Goal: Task Accomplishment & Management: Complete application form

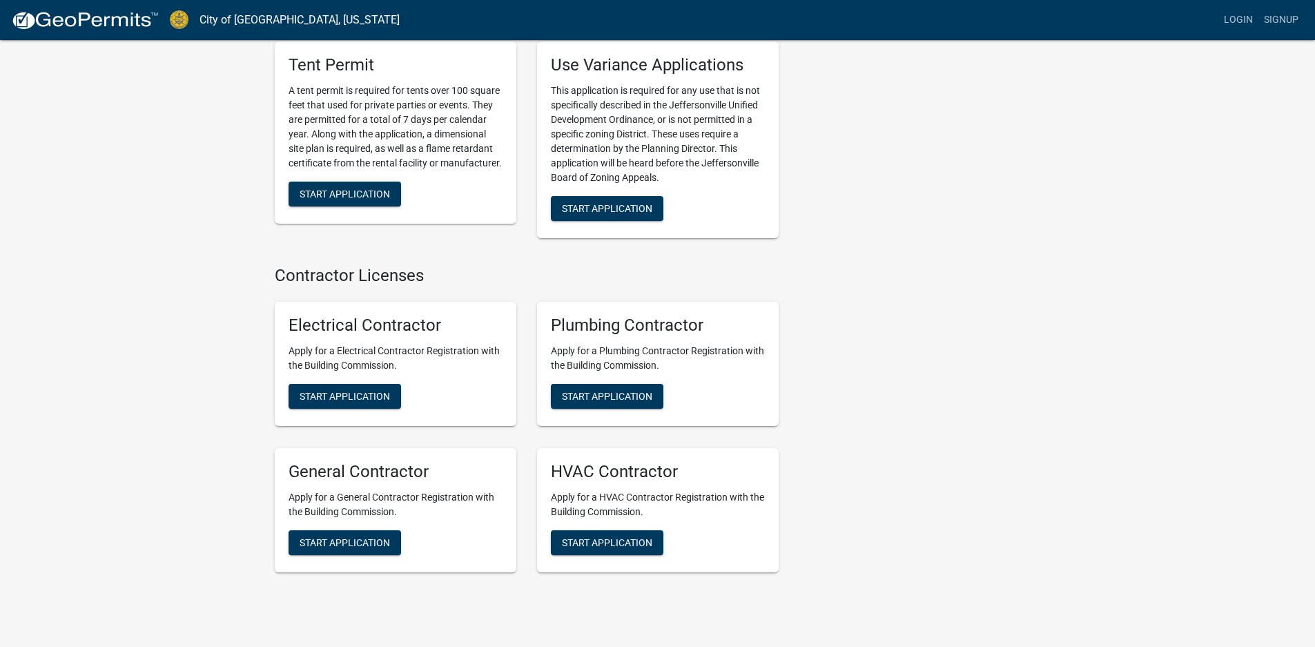
scroll to position [2692, 0]
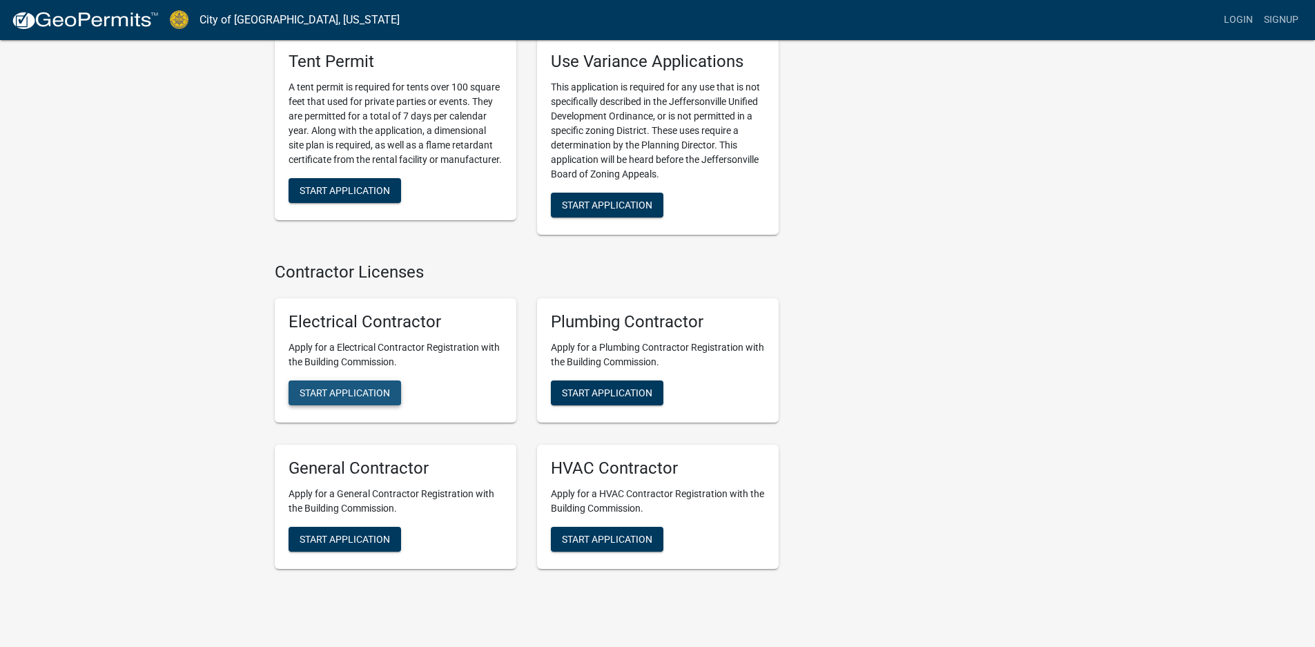
click at [328, 380] on button "Start Application" at bounding box center [345, 392] width 113 height 25
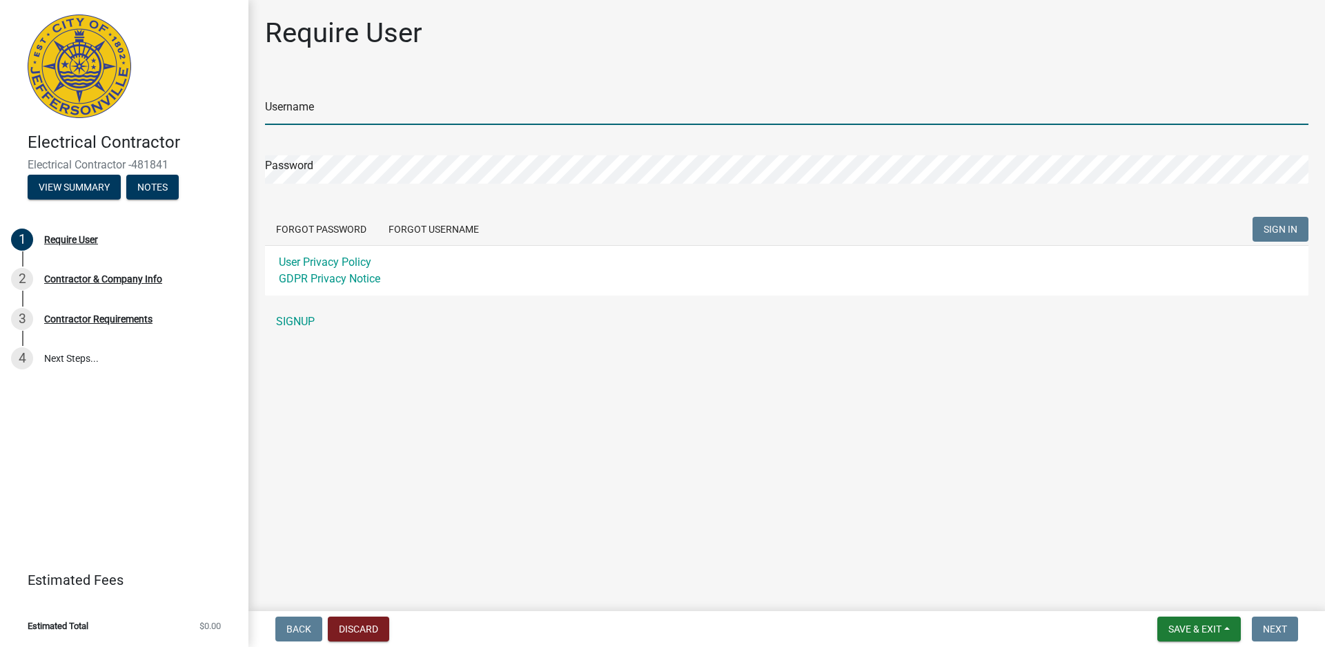
click at [318, 110] on input "Username" at bounding box center [787, 111] width 1044 height 28
type input "Josh Brooks"
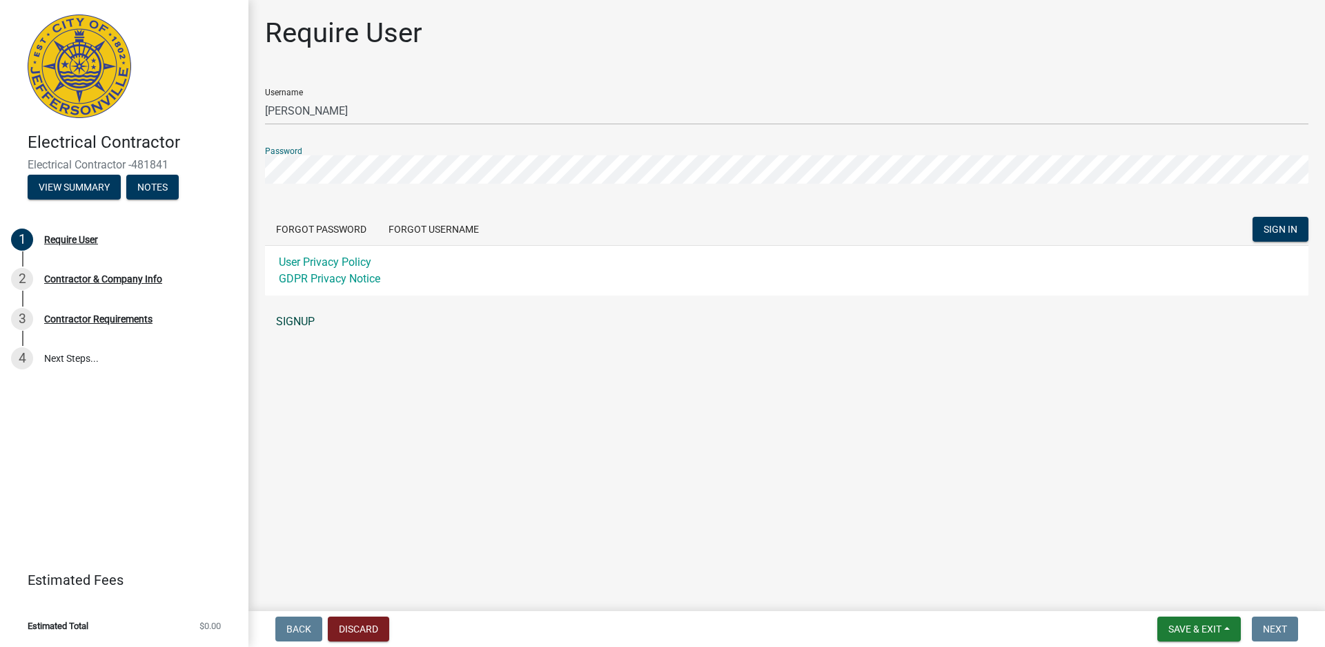
click at [316, 311] on link "SIGNUP" at bounding box center [787, 322] width 1044 height 28
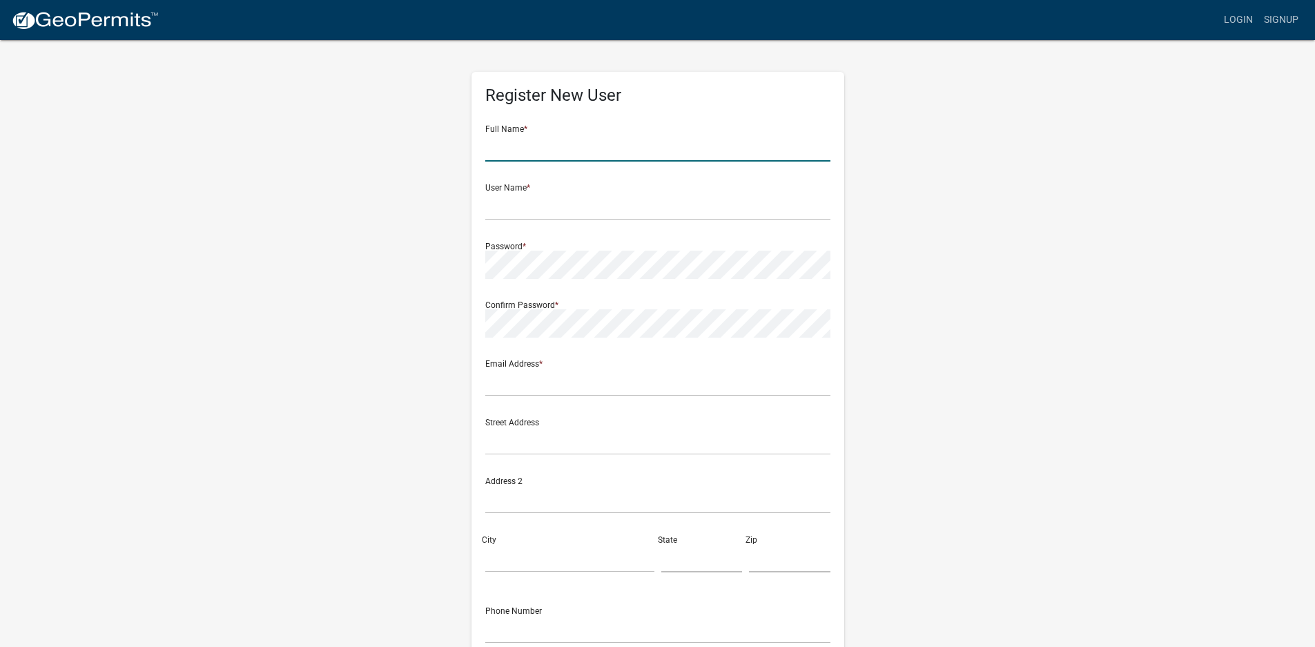
click at [517, 153] on input "text" at bounding box center [657, 147] width 345 height 28
click at [517, 153] on input "Josh" at bounding box center [657, 147] width 345 height 28
click at [583, 146] on input "Joshua Gray" at bounding box center [657, 147] width 345 height 28
type input "Joshua"
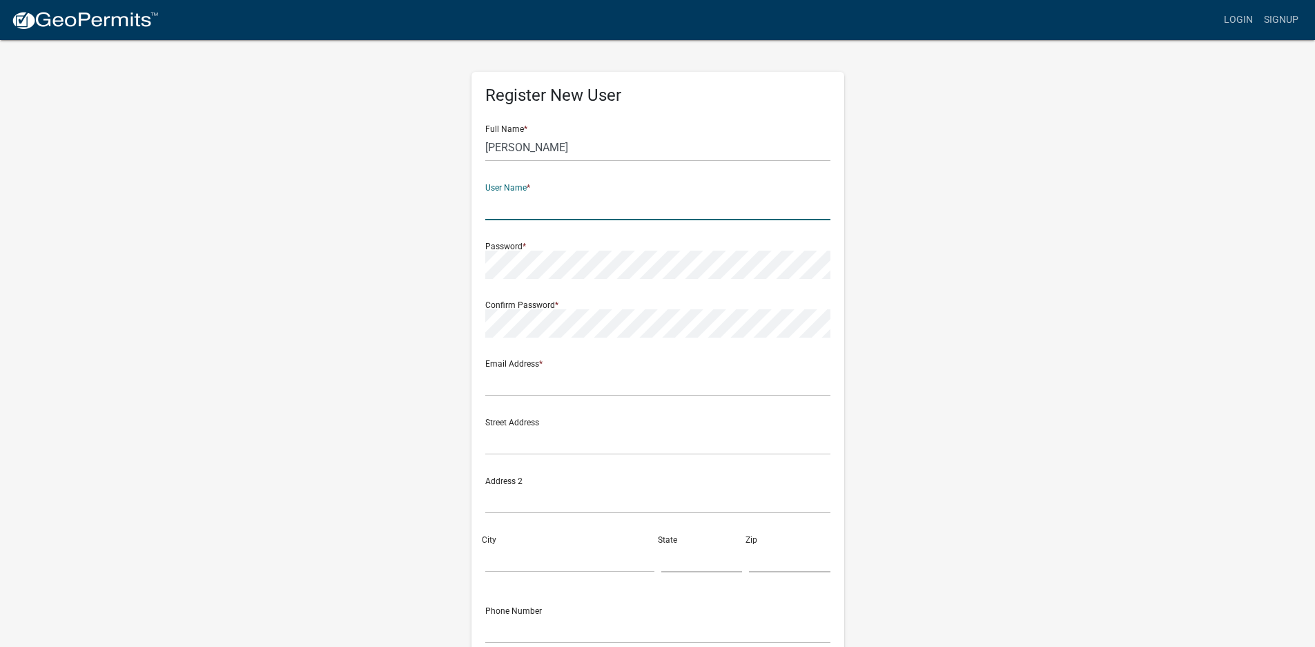
click at [491, 197] on input "text" at bounding box center [657, 206] width 345 height 28
type input "Broooks"
drag, startPoint x: 532, startPoint y: 154, endPoint x: 549, endPoint y: 156, distance: 16.7
click at [532, 154] on input "Joshua" at bounding box center [657, 147] width 345 height 28
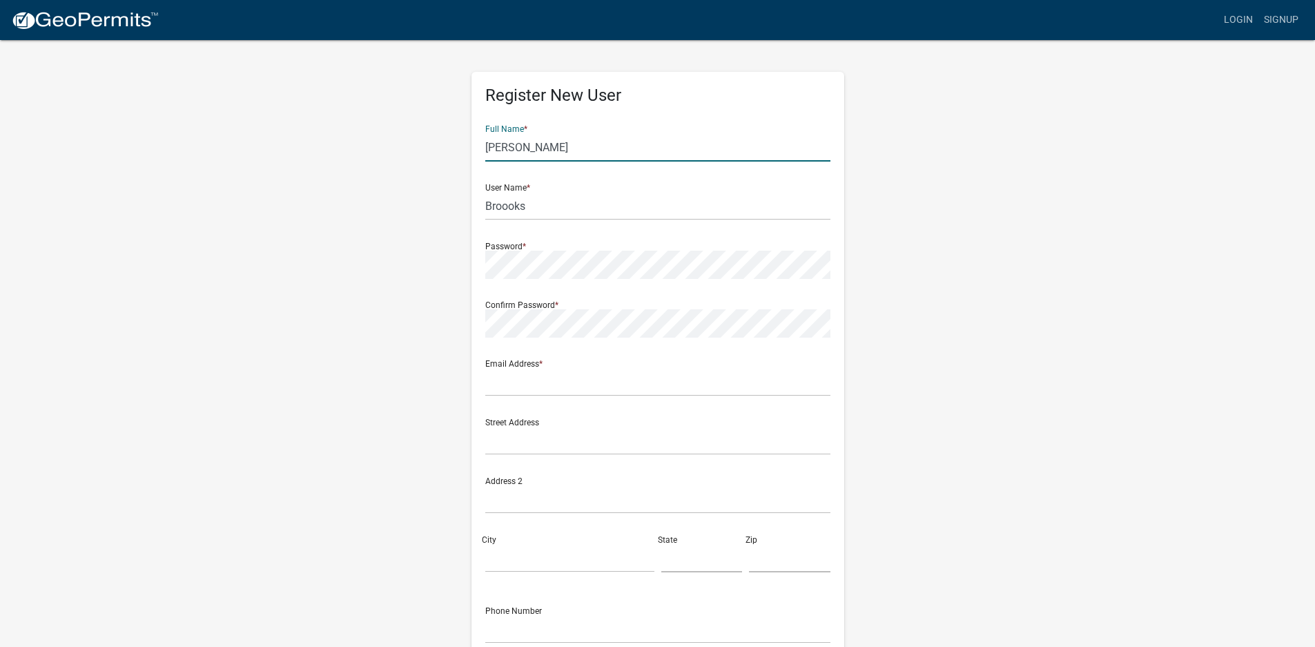
type input "Joshua Brooks"
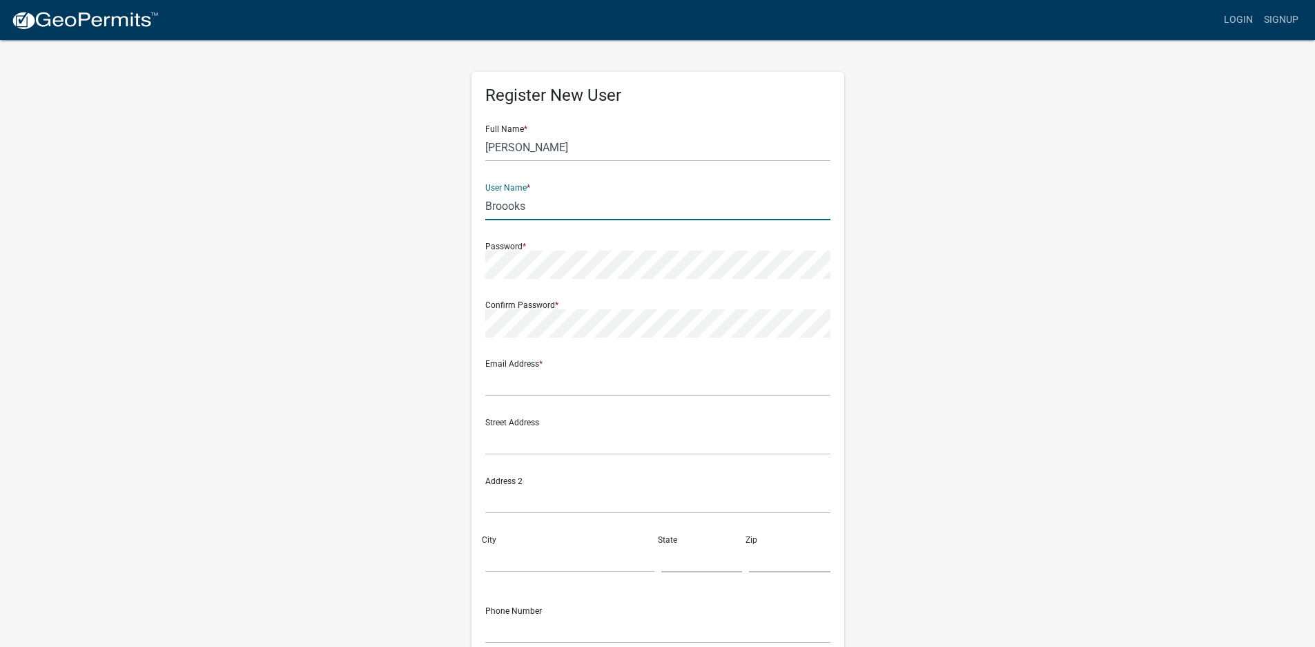
click at [557, 201] on input "Broooks" at bounding box center [657, 206] width 345 height 28
type input "B"
type input "[PERSON_NAME][EMAIL_ADDRESS][DOMAIN_NAME]"
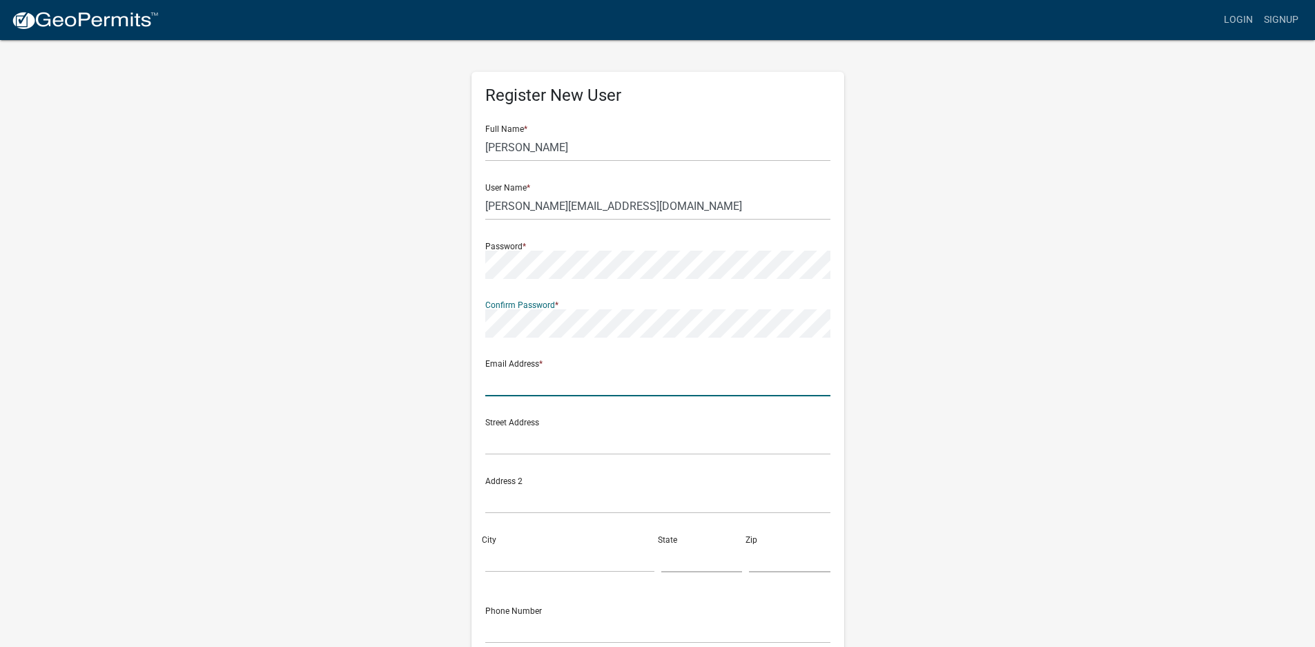
click at [489, 384] on input "text" at bounding box center [657, 382] width 345 height 28
type input "[PERSON_NAME][EMAIL_ADDRESS][DOMAIN_NAME]"
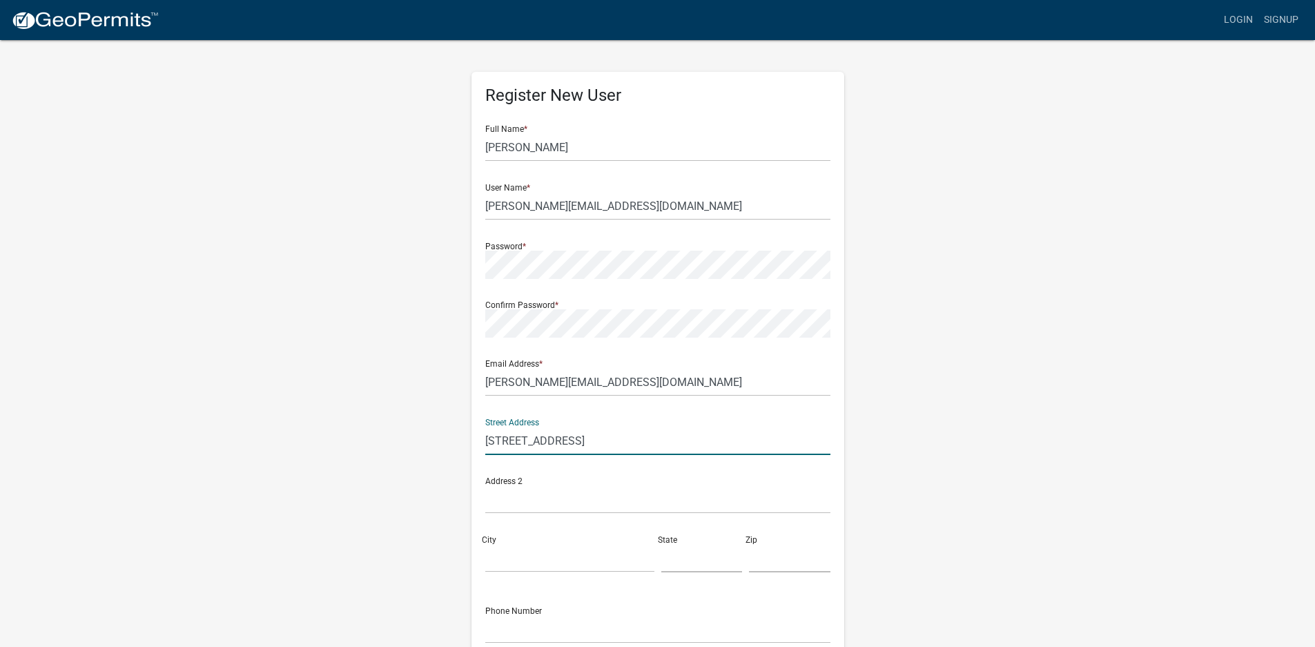
type input "409 N Miles St"
type input "Elizabethtown"
type input "KY"
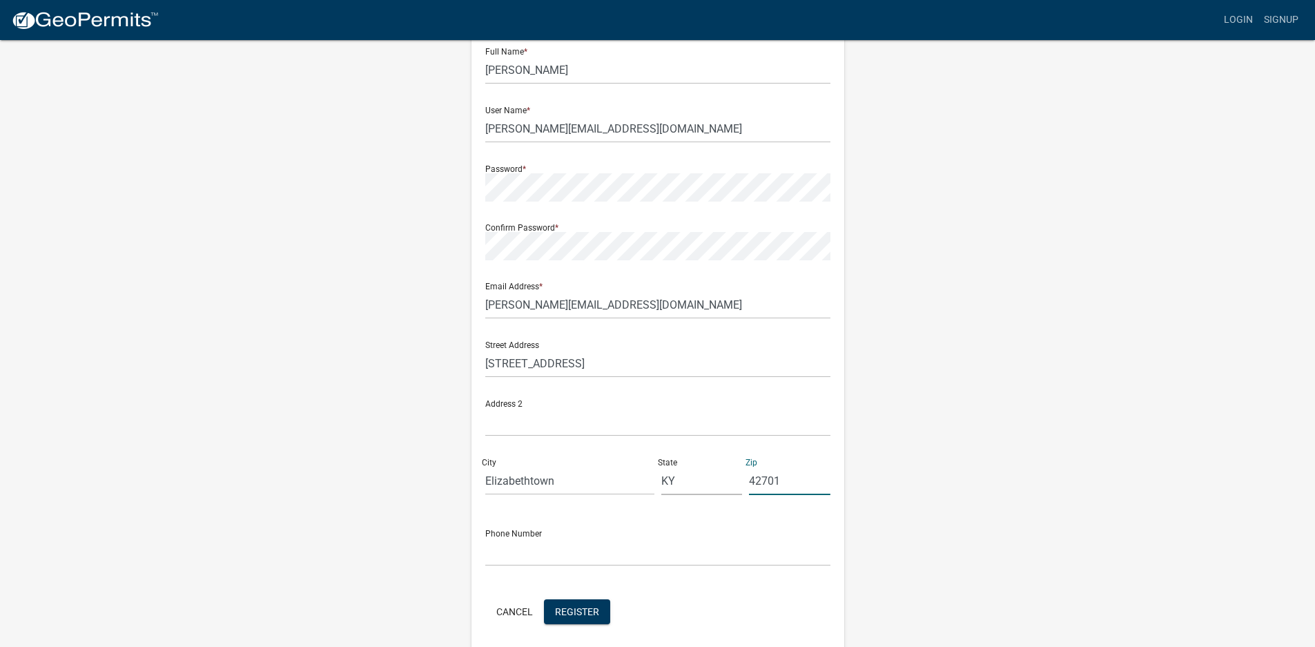
scroll to position [130, 0]
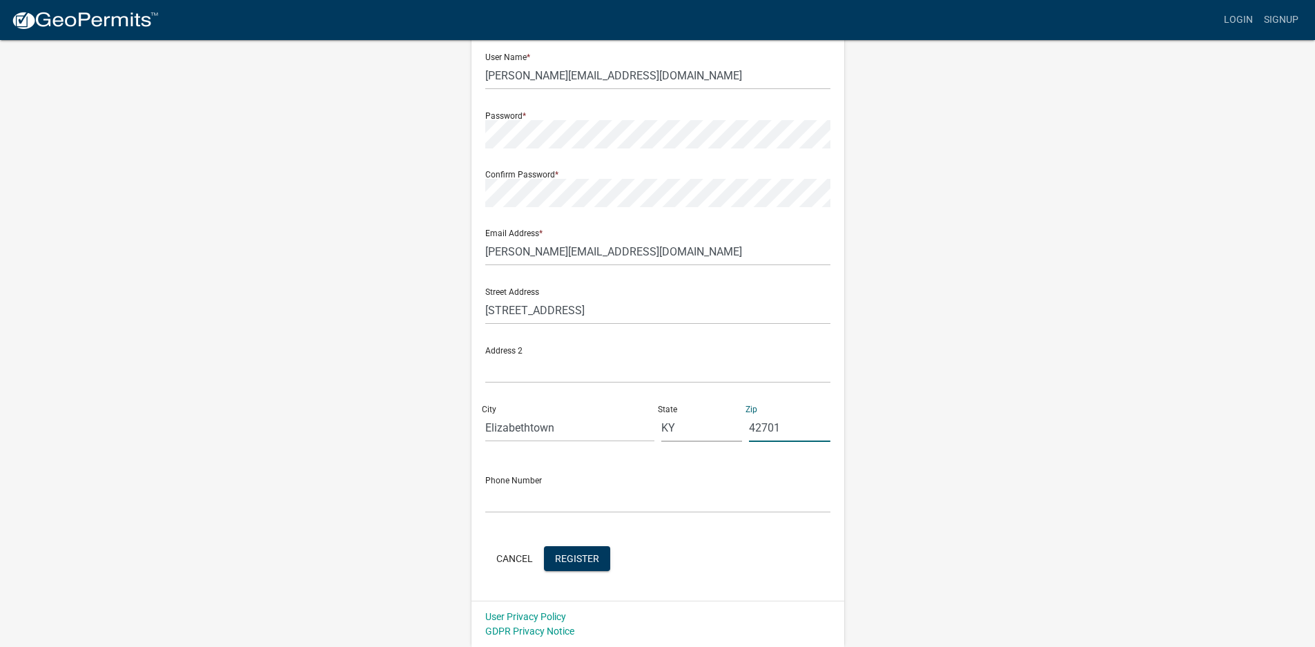
type input "42701"
click at [488, 497] on input "text" at bounding box center [657, 499] width 345 height 28
type input "5"
type input "270-600-0330"
click at [586, 558] on span "Register" at bounding box center [577, 557] width 44 height 11
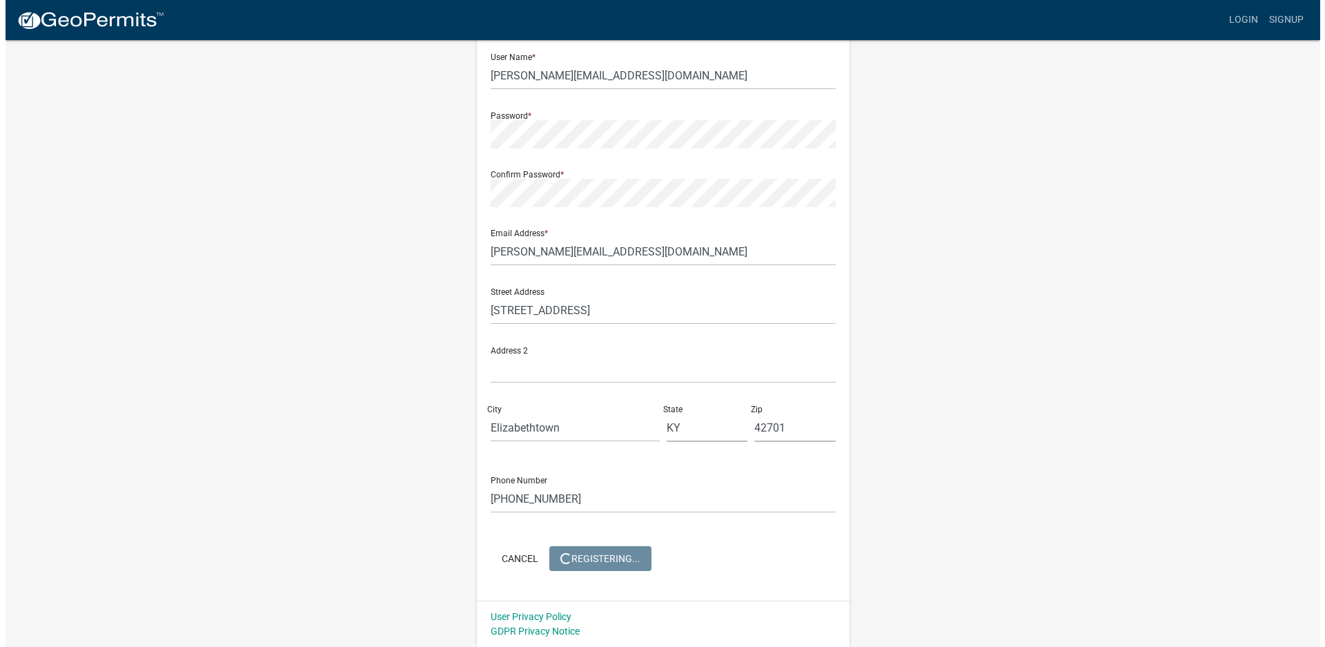
scroll to position [0, 0]
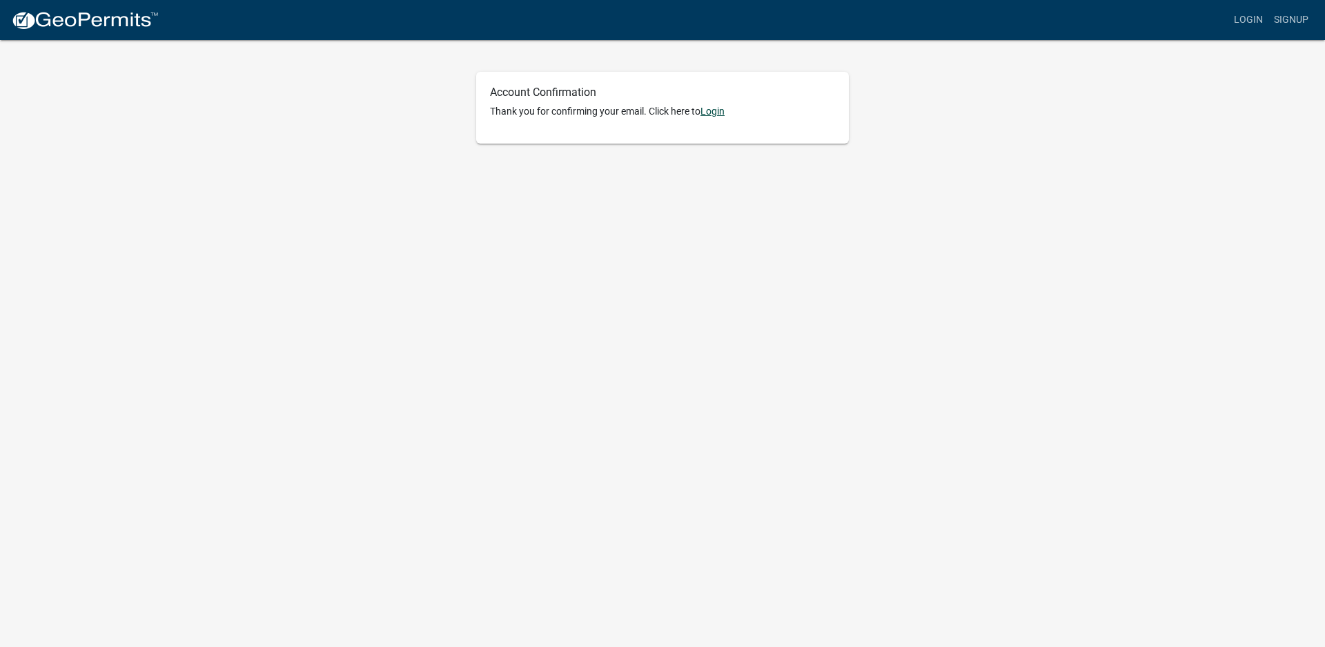
click at [710, 114] on link "Login" at bounding box center [713, 111] width 24 height 11
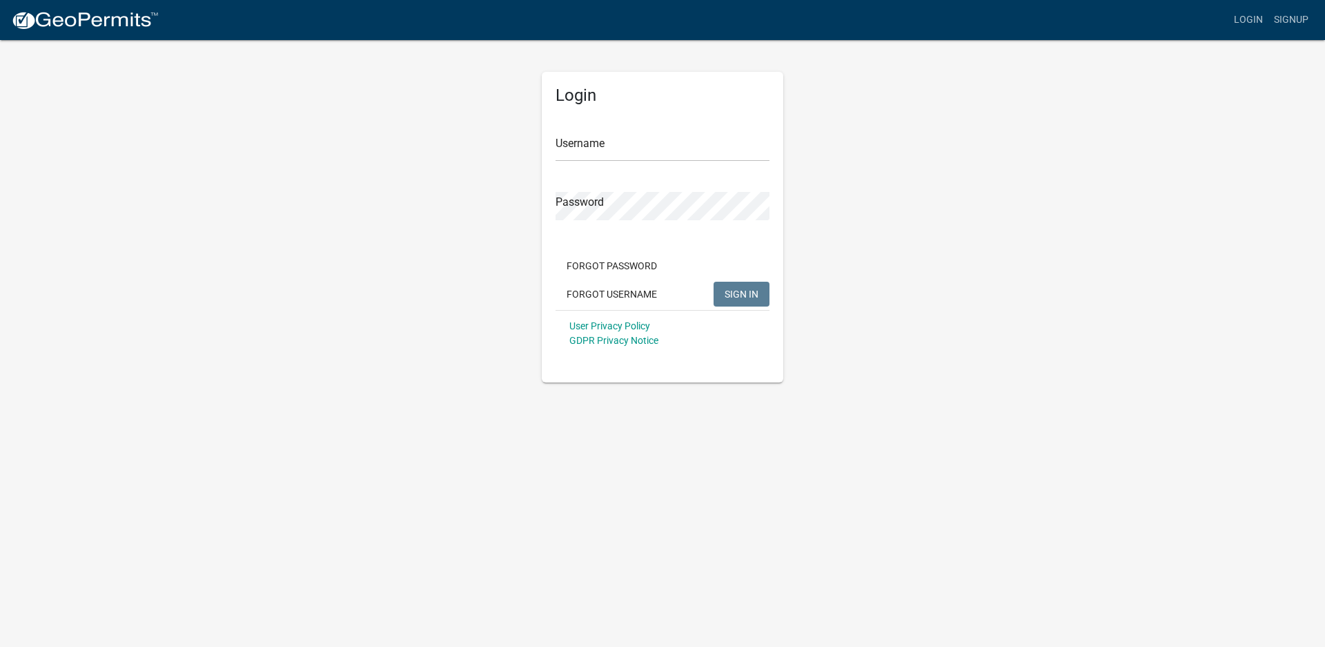
click at [645, 162] on form "Username Password Forgot Password Forgot Username SIGN IN User Privacy Policy G…" at bounding box center [663, 235] width 214 height 242
click at [646, 144] on input "Username" at bounding box center [663, 147] width 214 height 28
type input "[PERSON_NAME][EMAIL_ADDRESS][DOMAIN_NAME]"
click at [714, 282] on button "SIGN IN" at bounding box center [742, 294] width 56 height 25
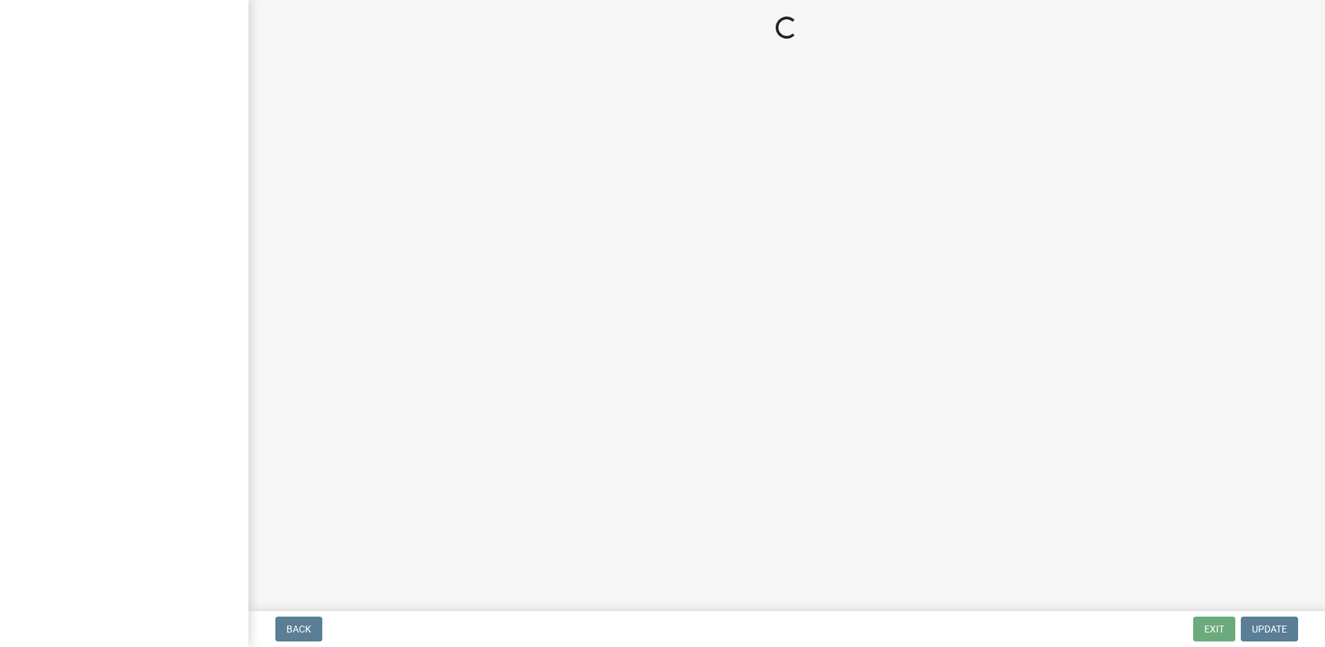
select select "KY"
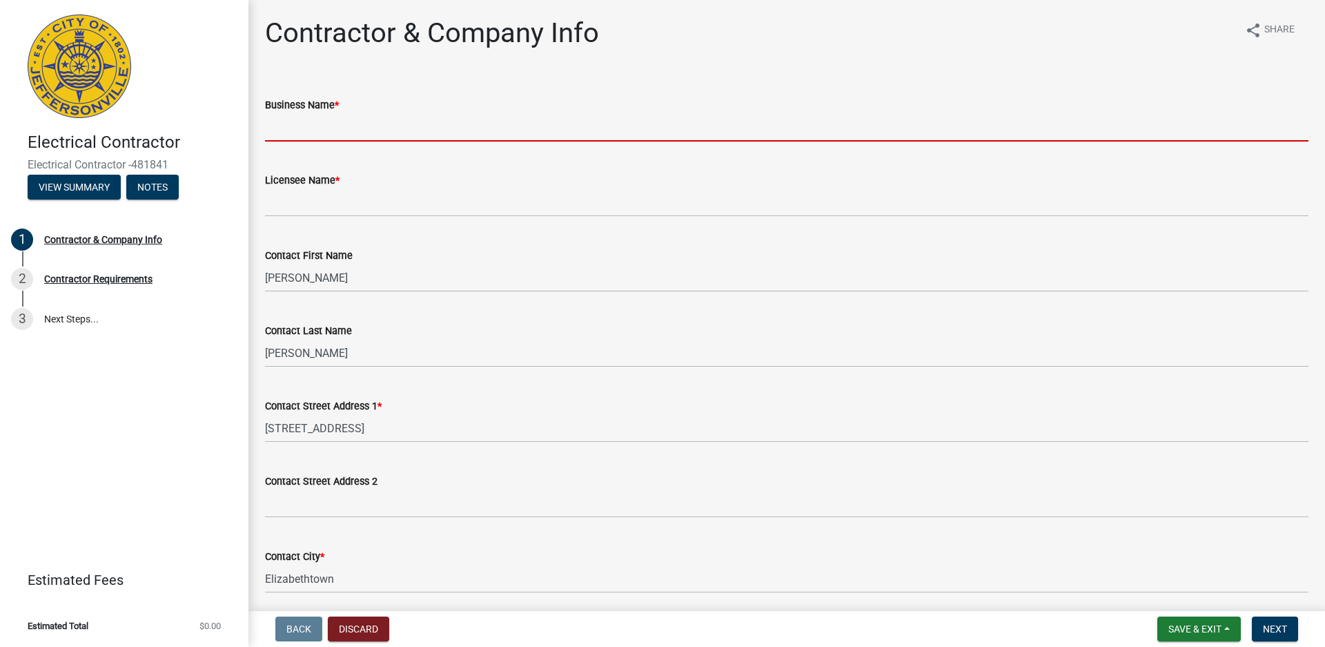
click at [360, 129] on input "Business Name *" at bounding box center [787, 127] width 1044 height 28
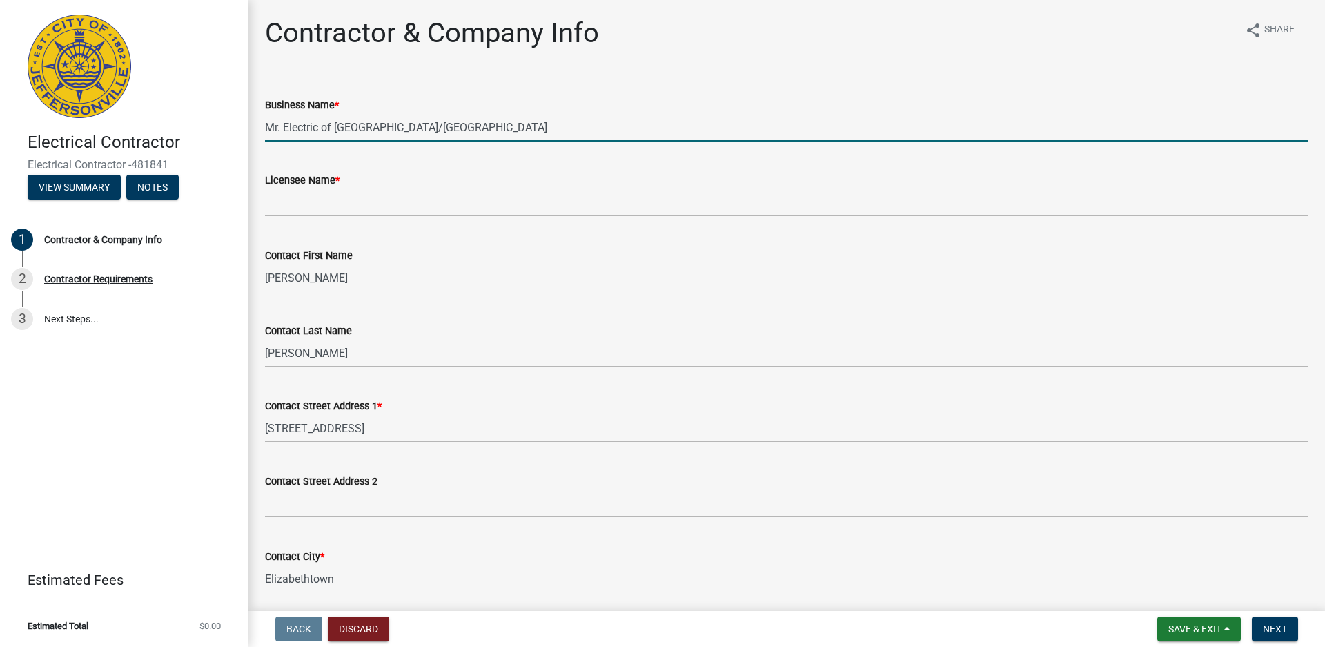
type input "Mr. Electric of Elizabethtown/Louisville"
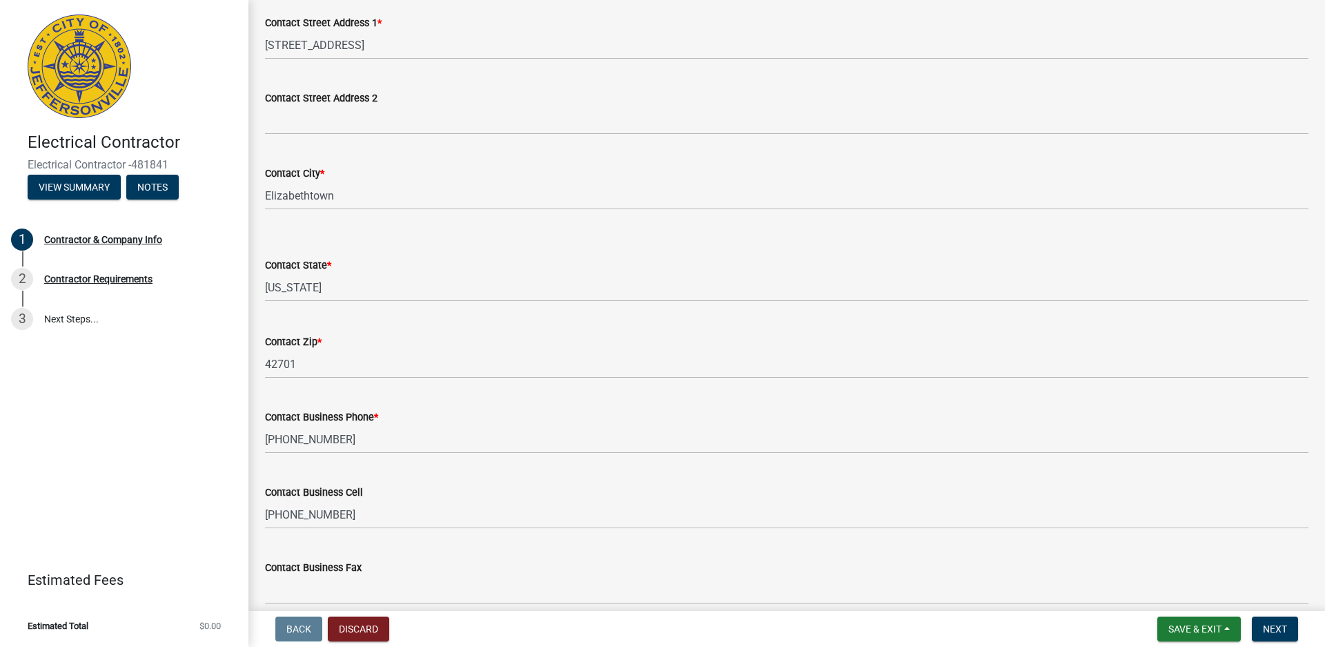
scroll to position [522, 0]
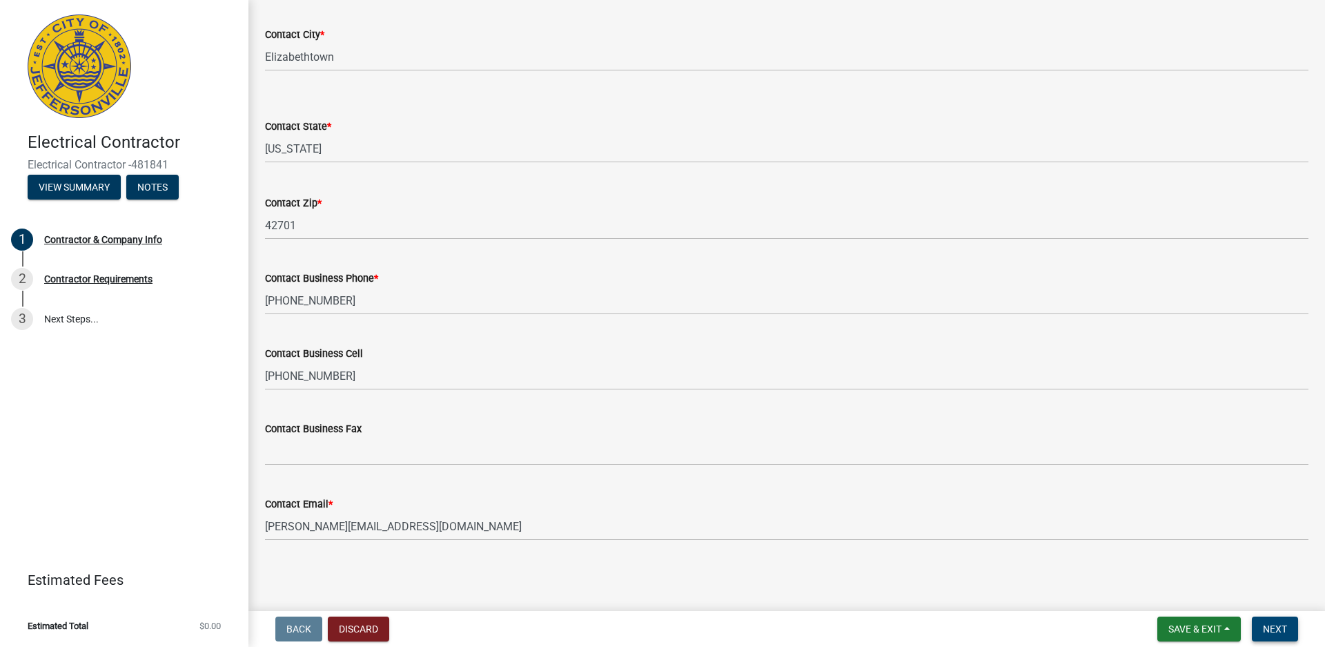
type input "Joshua Brooks"
click at [1271, 634] on span "Next" at bounding box center [1275, 628] width 24 height 11
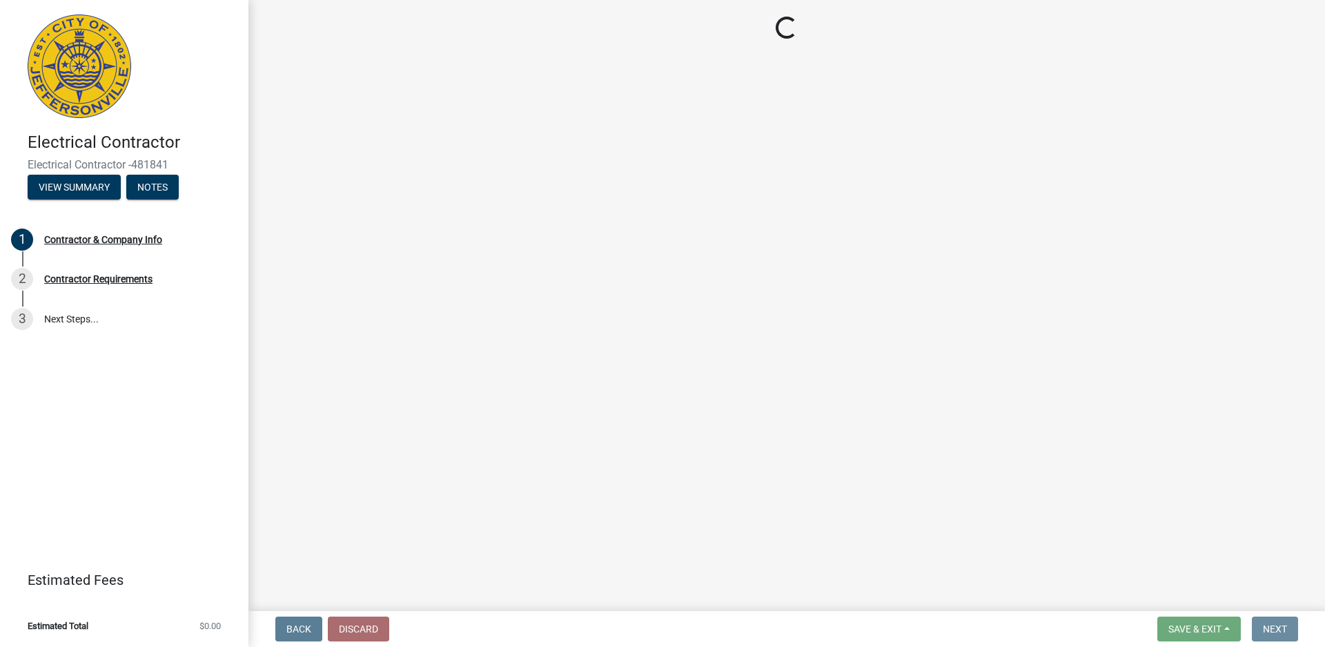
scroll to position [0, 0]
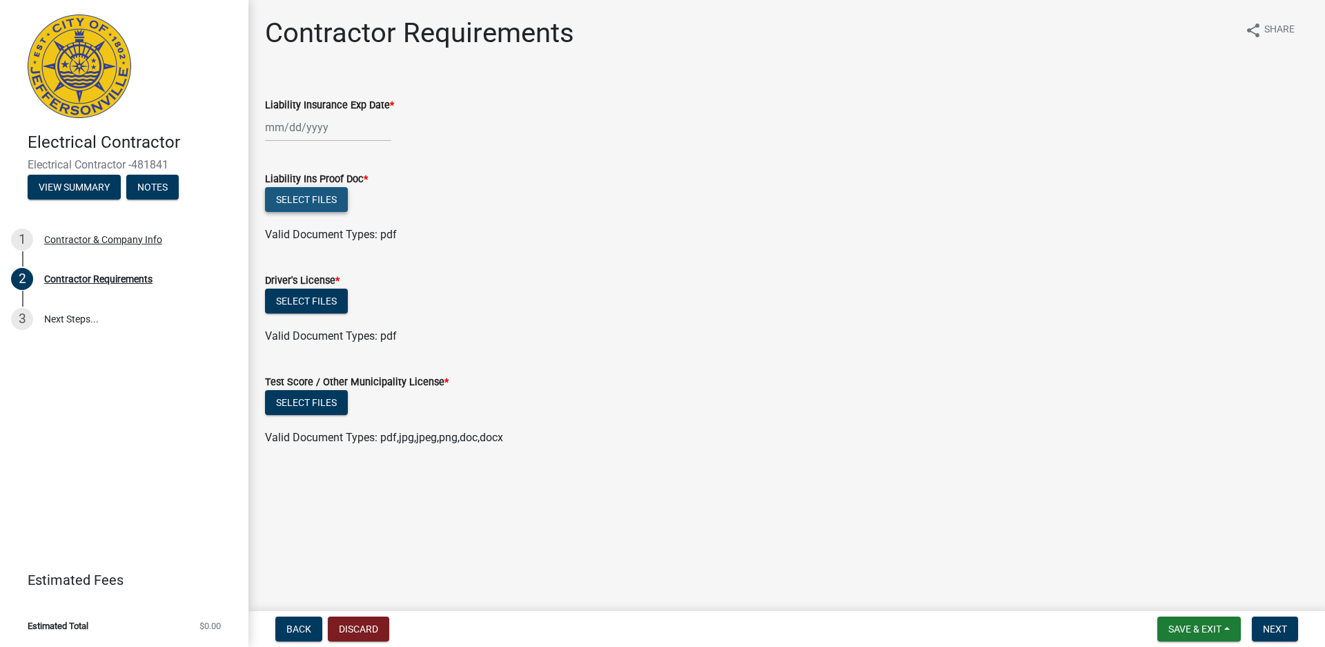
click at [321, 204] on button "Select files" at bounding box center [306, 199] width 83 height 25
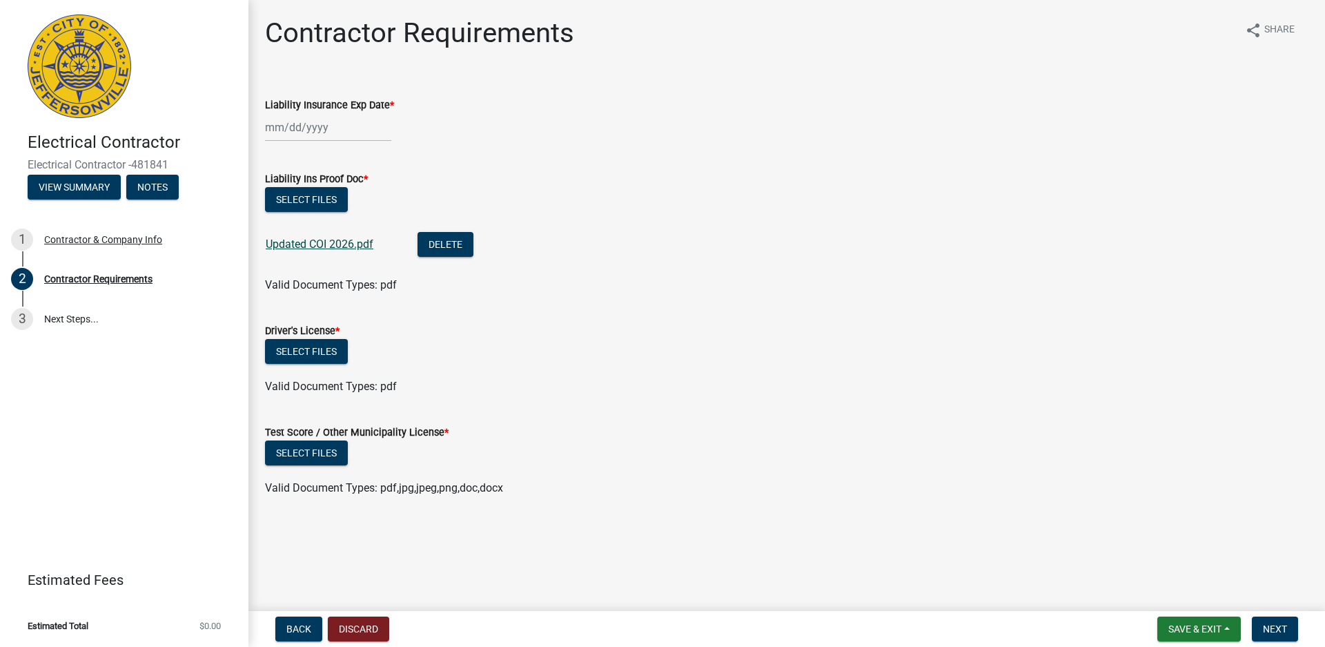
click at [338, 246] on link "Updated COI 2026.pdf" at bounding box center [320, 243] width 108 height 13
click at [269, 127] on div at bounding box center [328, 127] width 126 height 28
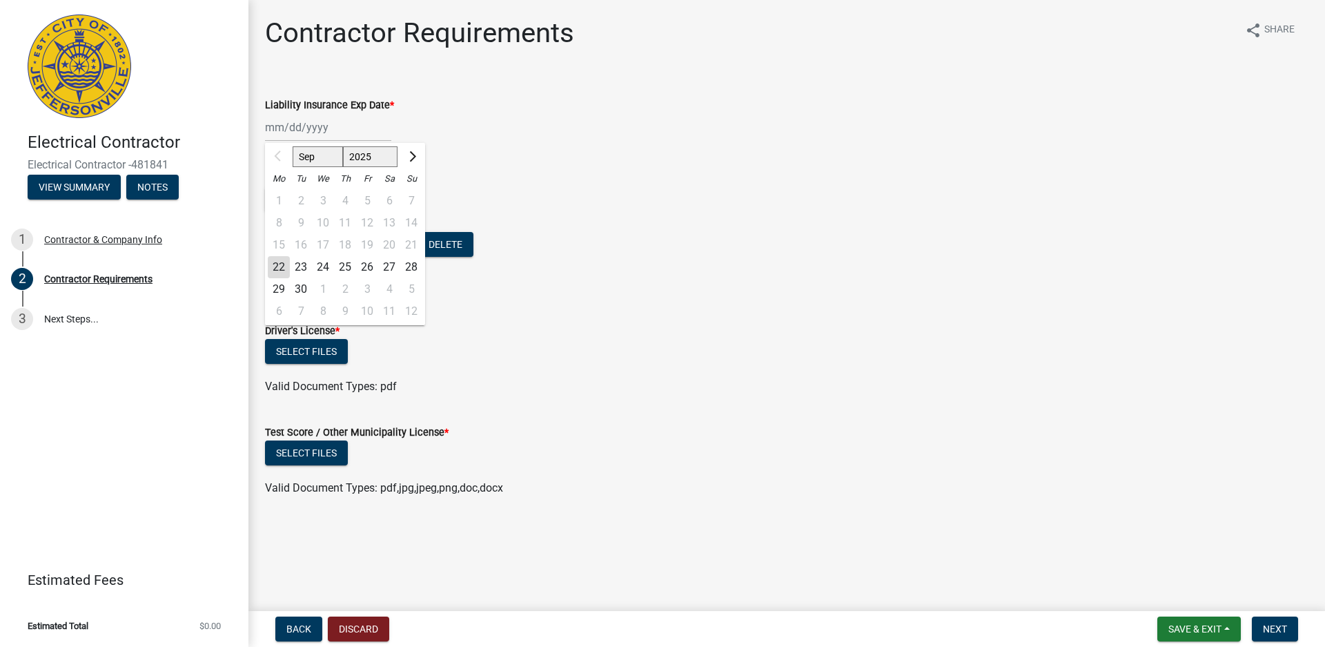
click at [319, 148] on select "Sep Oct Nov Dec" at bounding box center [318, 156] width 50 height 21
click at [332, 152] on select "Sep Oct Nov Dec" at bounding box center [318, 156] width 50 height 21
click at [330, 155] on select "Sep Oct Nov Dec" at bounding box center [318, 156] width 50 height 21
click at [373, 112] on div "Liability Insurance Exp Date *" at bounding box center [787, 105] width 1044 height 17
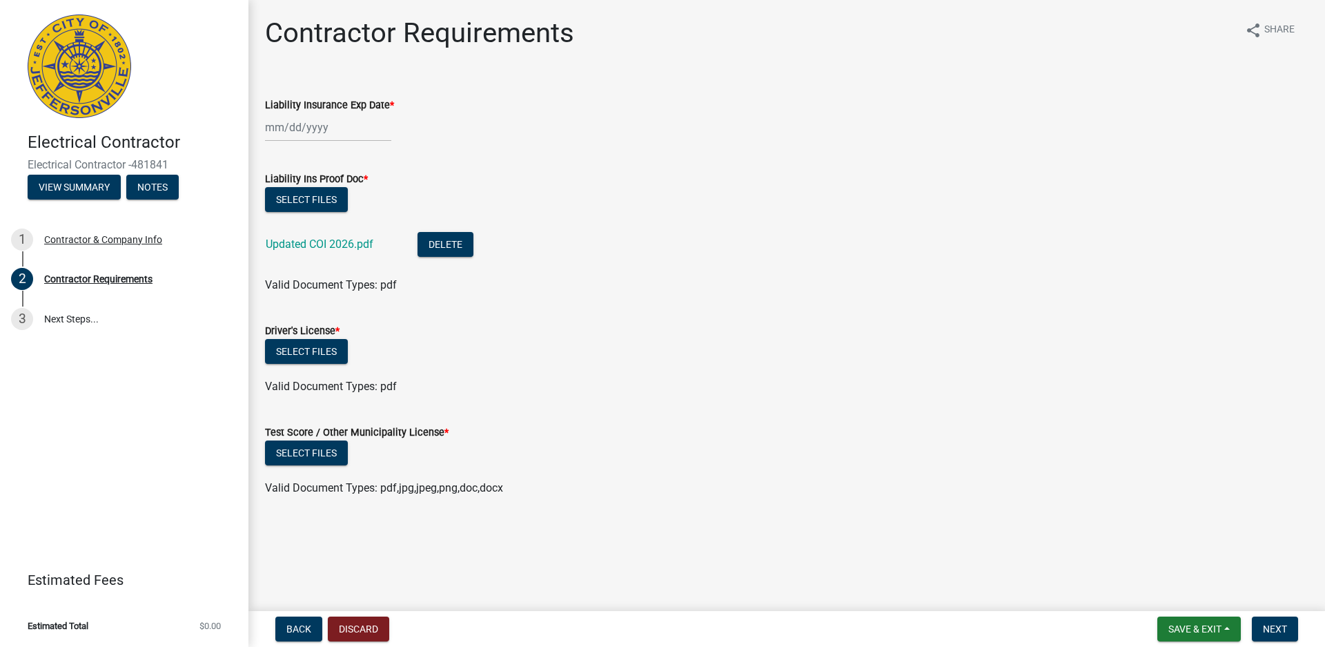
click at [360, 119] on div at bounding box center [328, 127] width 126 height 28
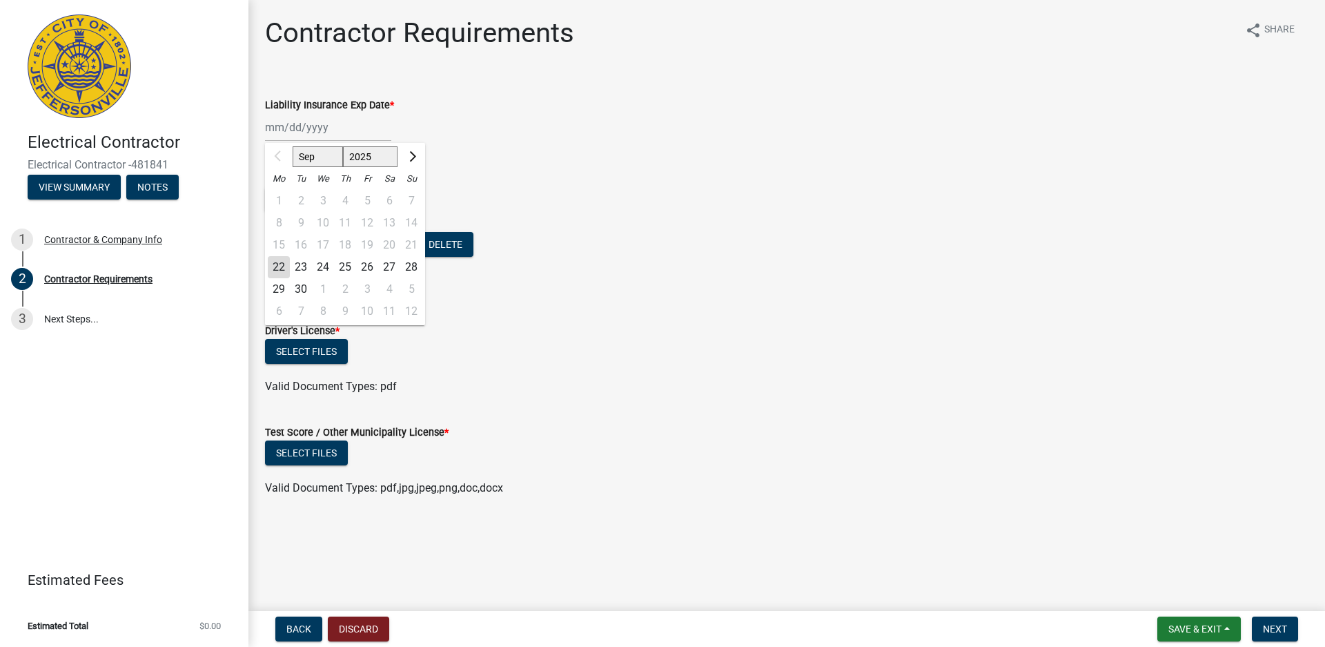
click at [370, 153] on select "2025 2026 2027 2028 2029 2030 2031 2032 2033 2034 2035 2036 2037 2038 2039 2040…" at bounding box center [370, 156] width 55 height 21
select select "2026"
click at [343, 146] on select "2025 2026 2027 2028 2029 2030 2031 2032 2033 2034 2035 2036 2037 2038 2039 2040…" at bounding box center [370, 156] width 55 height 21
click at [320, 160] on select "Jan Feb Mar Apr May Jun Jul Aug Sep Oct Nov Dec" at bounding box center [321, 156] width 56 height 21
select select "6"
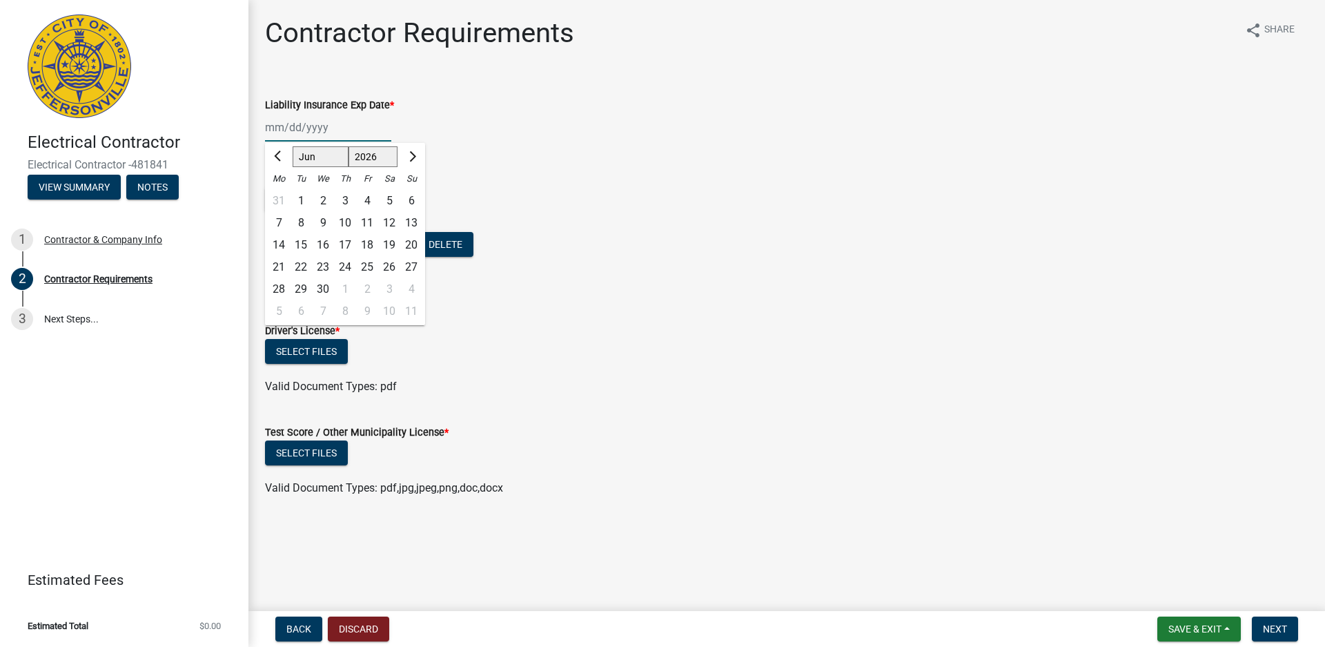
click at [293, 146] on select "Jan Feb Mar Apr May Jun Jul Aug Sep Oct Nov Dec" at bounding box center [321, 156] width 56 height 21
click at [344, 246] on div "18" at bounding box center [345, 245] width 22 height 22
type input "06/18/2026"
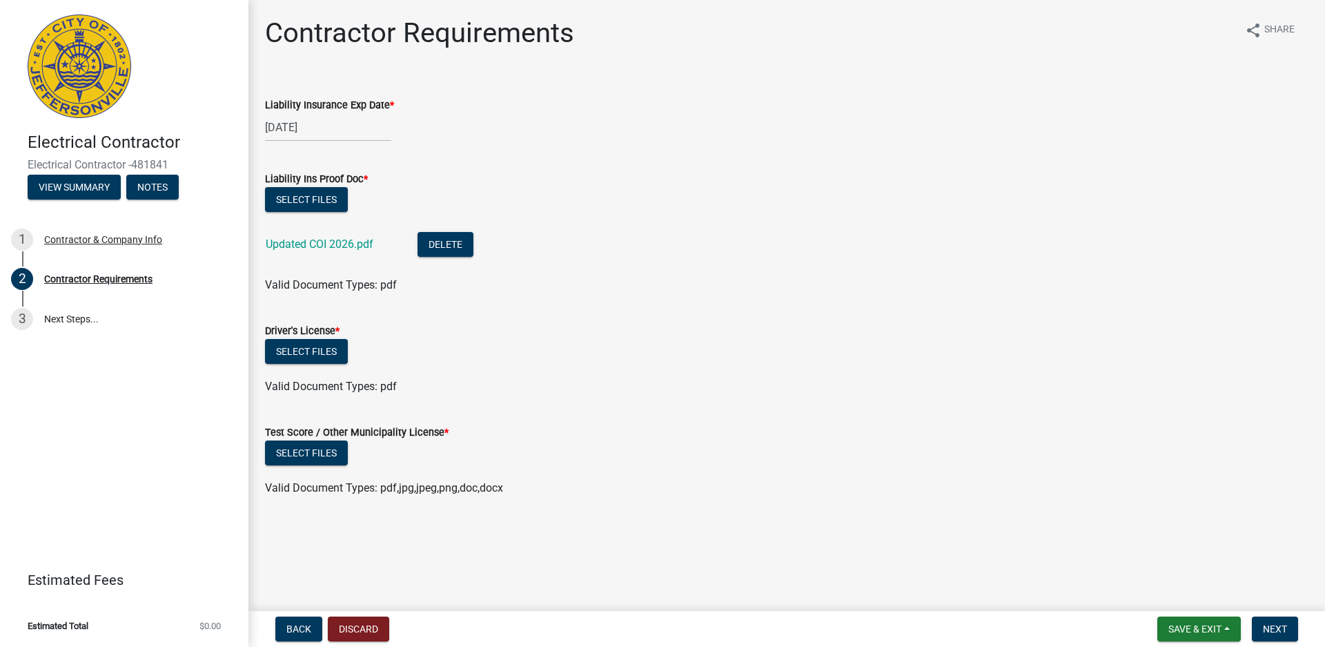
click at [916, 593] on main "Contractor Requirements share Share Liability Insurance Exp Date * 06/18/2026 L…" at bounding box center [786, 302] width 1077 height 605
click at [324, 456] on button "Select files" at bounding box center [306, 452] width 83 height 25
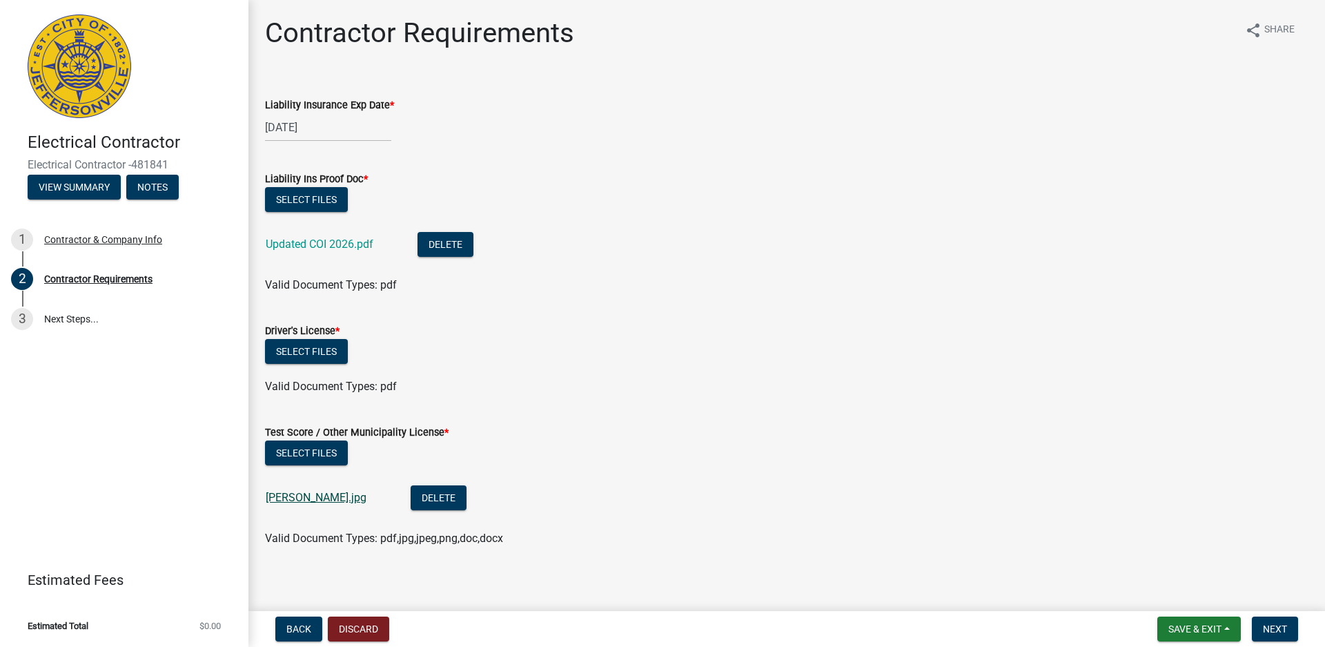
click at [329, 498] on link "Josh Brooks.jpg" at bounding box center [316, 497] width 101 height 13
click at [877, 194] on div "Select files" at bounding box center [787, 201] width 1044 height 28
click at [331, 355] on button "Select files" at bounding box center [306, 351] width 83 height 25
click at [300, 356] on button "Select files" at bounding box center [306, 351] width 83 height 25
click at [334, 349] on button "Select files" at bounding box center [306, 351] width 83 height 25
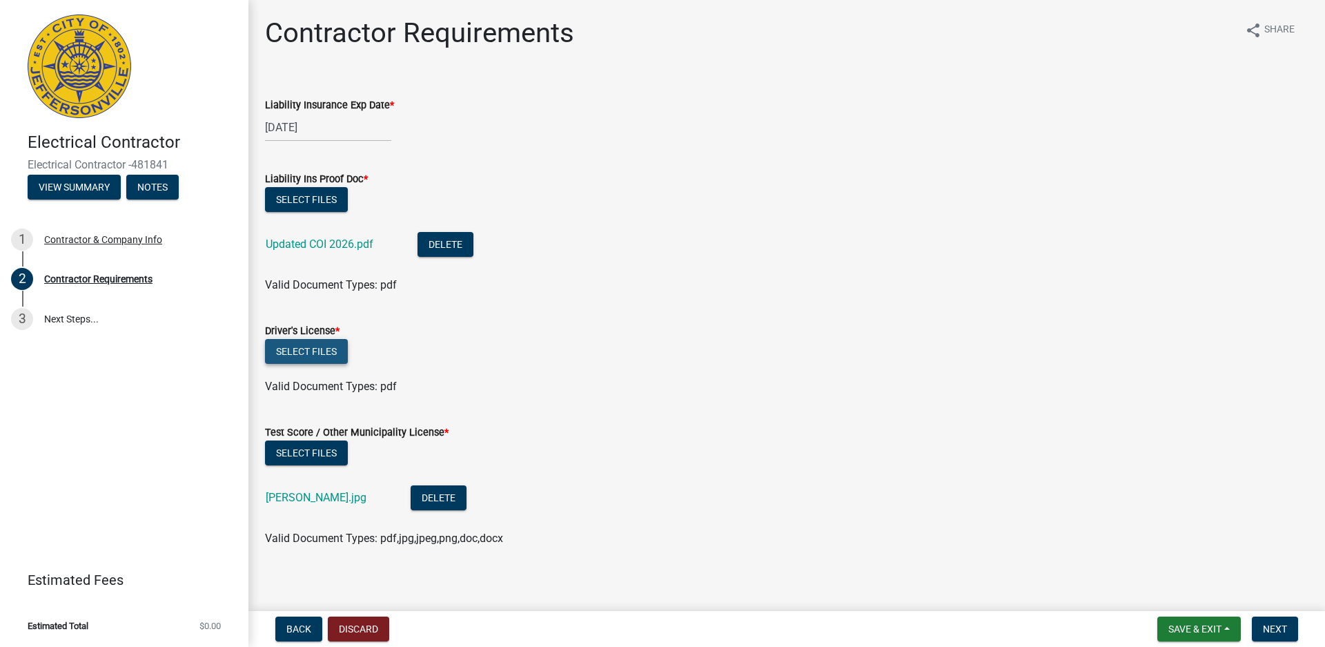
click at [288, 362] on button "Select files" at bounding box center [306, 351] width 83 height 25
click at [321, 344] on button "Select files" at bounding box center [306, 351] width 83 height 25
click at [319, 358] on button "Select files" at bounding box center [306, 351] width 83 height 25
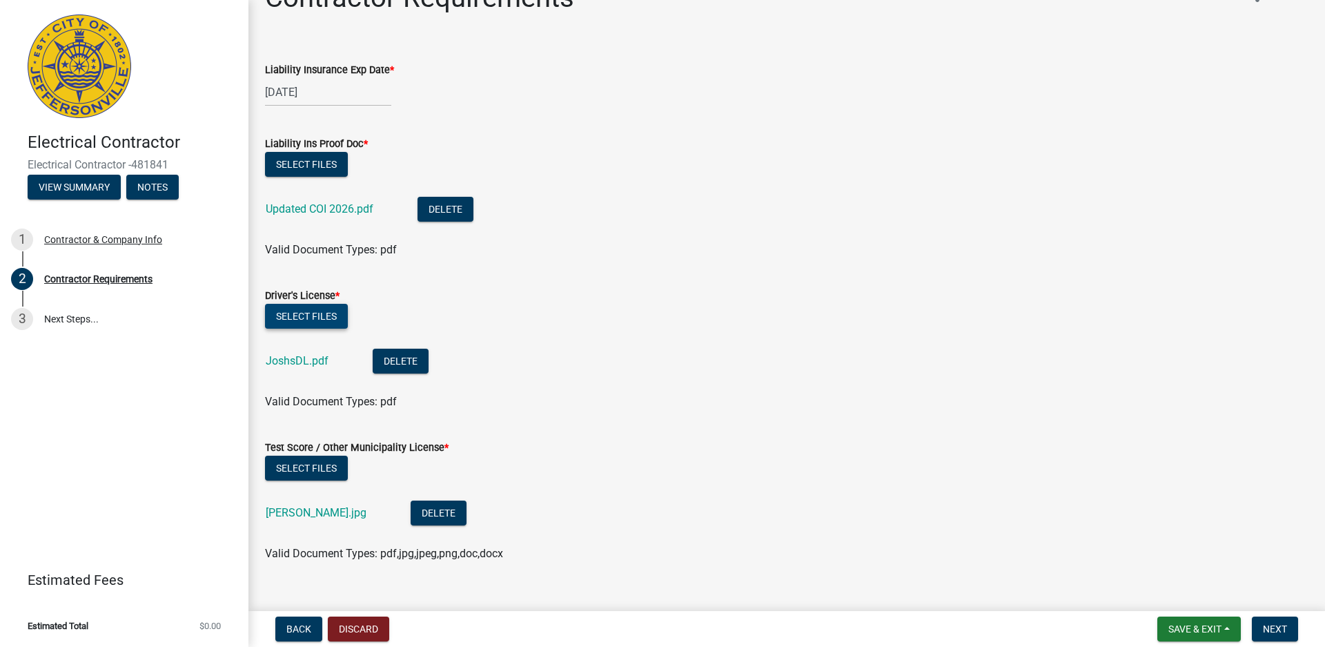
scroll to position [58, 0]
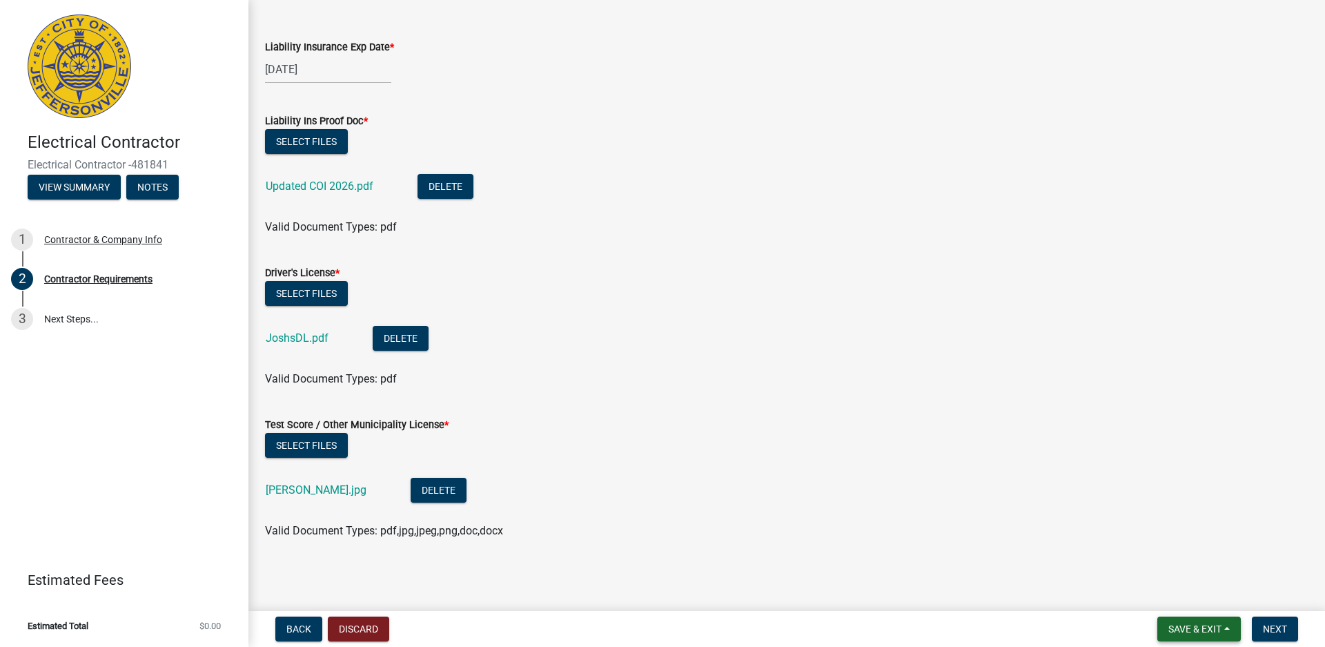
click at [1207, 632] on span "Save & Exit" at bounding box center [1195, 628] width 53 height 11
click at [1162, 553] on button "Save" at bounding box center [1186, 559] width 110 height 33
click at [1280, 618] on button "Next" at bounding box center [1275, 628] width 46 height 25
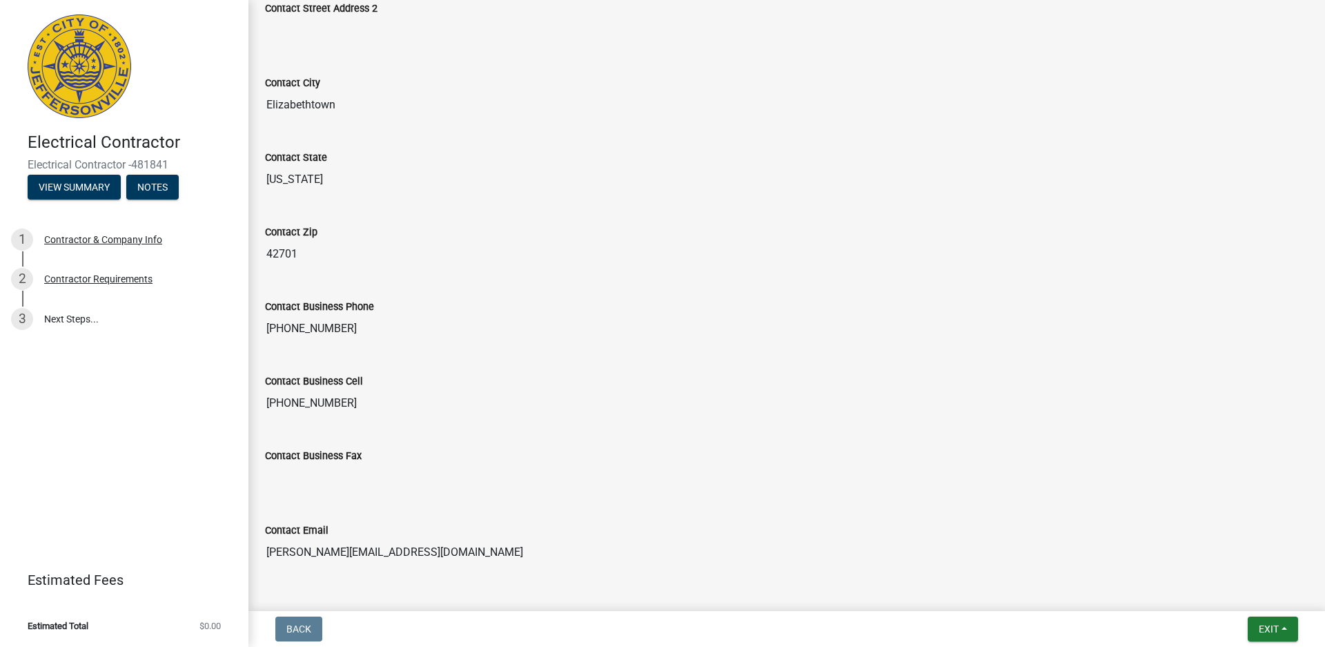
scroll to position [599, 0]
